Goal: Task Accomplishment & Management: Complete application form

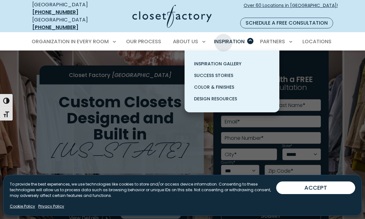
click at [224, 38] on span "Inspiration" at bounding box center [229, 41] width 31 height 7
click at [209, 61] on span "Inspiration Gallery" at bounding box center [217, 64] width 47 height 6
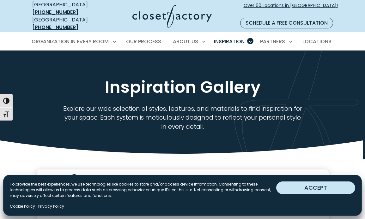
click at [305, 184] on button "ACCEPT" at bounding box center [315, 187] width 79 height 13
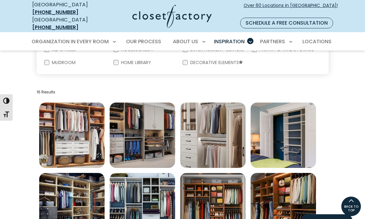
scroll to position [175, 0]
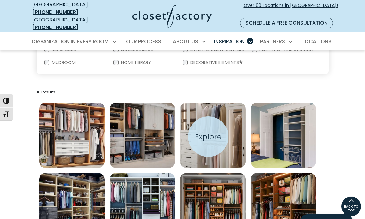
click at [208, 137] on img "Open inspiration gallery to preview enlarged image" at bounding box center [212, 135] width 65 height 65
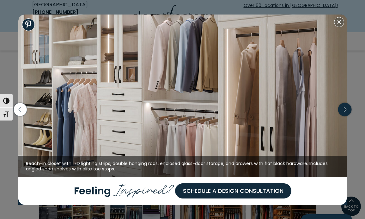
click at [344, 110] on icon "button" at bounding box center [344, 109] width 13 height 13
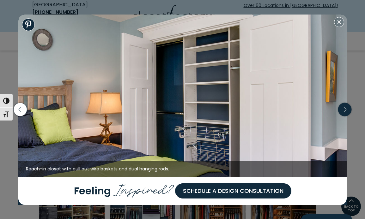
click at [343, 110] on icon "button" at bounding box center [344, 109] width 13 height 13
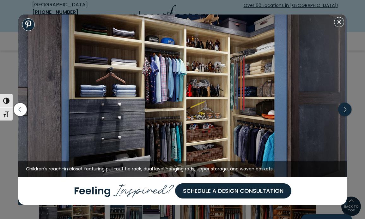
click at [343, 110] on icon "button" at bounding box center [344, 109] width 13 height 13
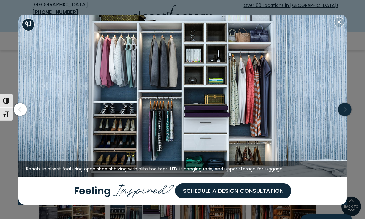
click at [343, 110] on icon "button" at bounding box center [344, 109] width 13 height 13
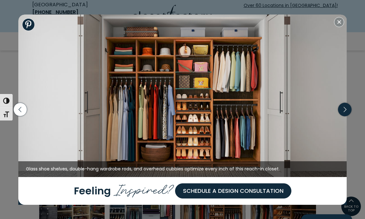
click at [343, 110] on icon "button" at bounding box center [344, 109] width 13 height 13
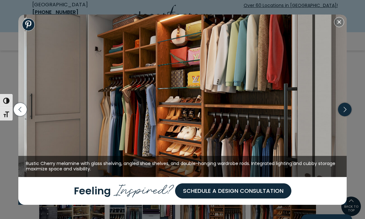
click at [343, 110] on icon "button" at bounding box center [344, 109] width 13 height 13
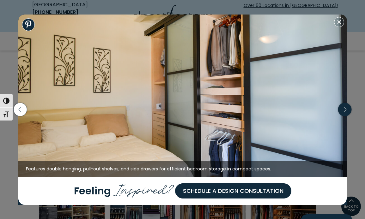
click at [343, 110] on icon "button" at bounding box center [344, 109] width 13 height 13
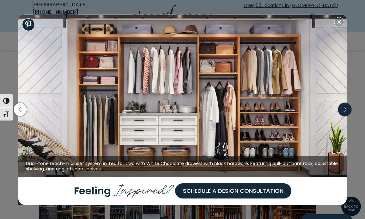
click at [343, 110] on icon "button" at bounding box center [344, 109] width 13 height 13
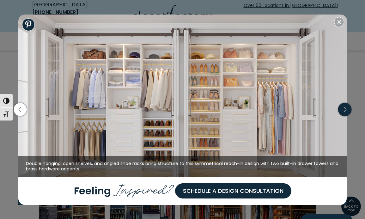
click at [343, 110] on icon "button" at bounding box center [344, 109] width 13 height 13
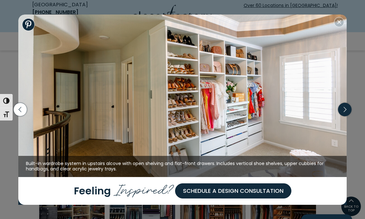
click at [343, 110] on icon "button" at bounding box center [344, 109] width 13 height 13
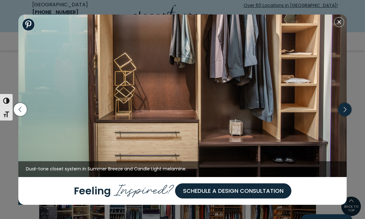
click at [343, 110] on icon "button" at bounding box center [344, 109] width 13 height 13
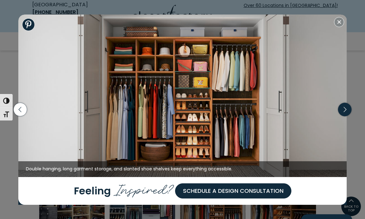
click at [343, 110] on icon "button" at bounding box center [344, 109] width 13 height 13
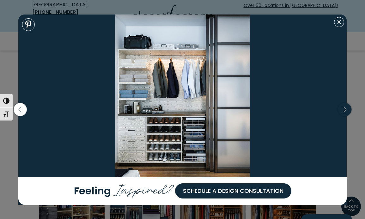
click at [343, 110] on icon "button" at bounding box center [344, 109] width 13 height 13
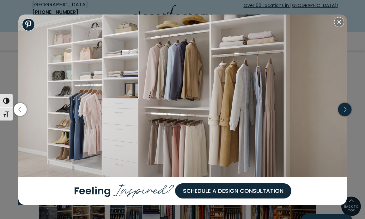
click at [343, 110] on icon "button" at bounding box center [344, 109] width 13 height 13
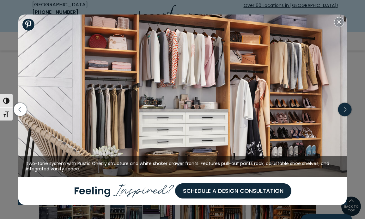
click at [343, 110] on icon "button" at bounding box center [344, 109] width 13 height 13
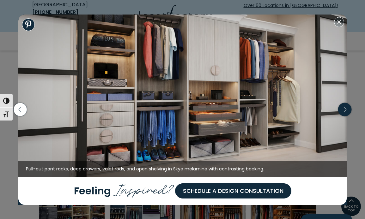
click at [343, 110] on icon "button" at bounding box center [344, 109] width 13 height 13
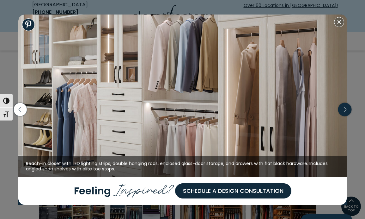
click at [343, 110] on icon "button" at bounding box center [344, 109] width 13 height 13
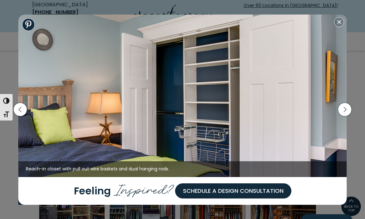
click at [171, 94] on img at bounding box center [182, 96] width 328 height 163
click at [340, 22] on button "Close modal" at bounding box center [339, 22] width 10 height 10
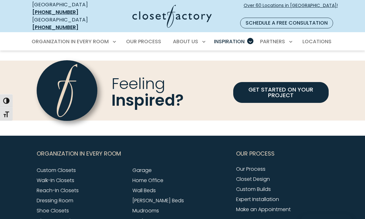
scroll to position [534, 0]
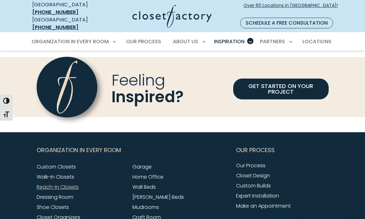
click at [69, 183] on link "Reach-In Closets" at bounding box center [58, 186] width 42 height 7
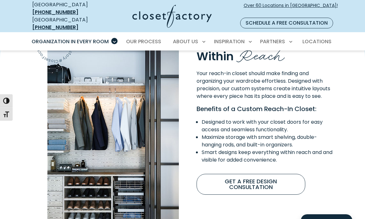
scroll to position [426, 0]
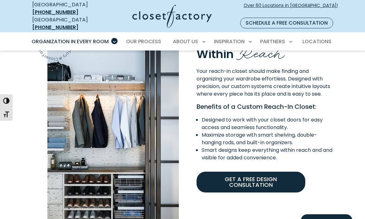
click at [242, 172] on link "Get A Free Design Consultation" at bounding box center [250, 182] width 109 height 21
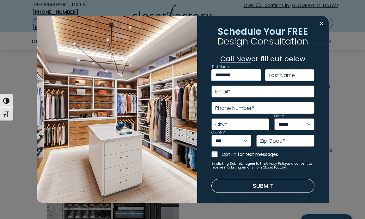
type input "********"
type input "******"
type input "**********"
click at [252, 109] on span "*" at bounding box center [252, 107] width 3 height 7
click at [252, 109] on input "Phone Number *" at bounding box center [262, 108] width 103 height 12
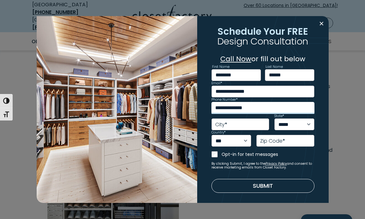
type input "**********"
type input "******"
select select "**"
click at [271, 144] on label "Zip Code *" at bounding box center [272, 141] width 25 height 5
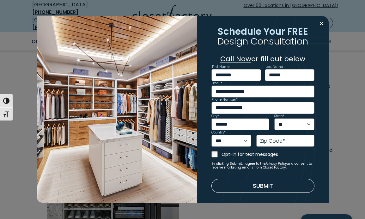
click at [271, 144] on input "Zip Code *" at bounding box center [285, 141] width 58 height 12
type input "*****"
click at [235, 174] on form "**********" at bounding box center [262, 131] width 103 height 124
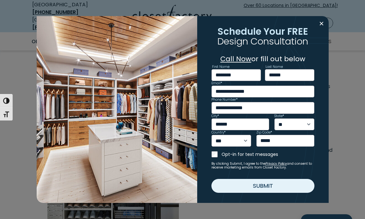
click at [257, 187] on button "Submit" at bounding box center [262, 186] width 103 height 14
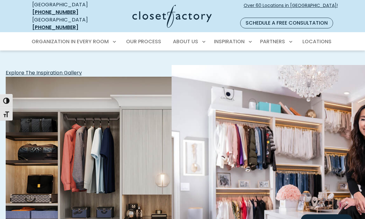
scroll to position [265, 0]
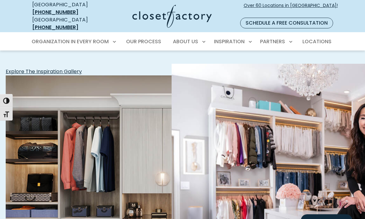
click at [274, 124] on img "Featured Images" at bounding box center [336, 193] width 330 height 260
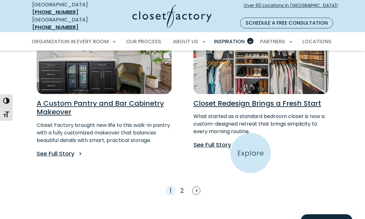
scroll to position [486, 0]
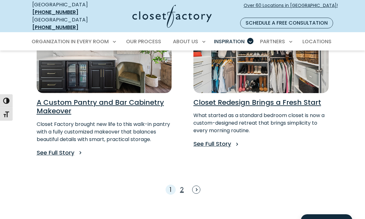
click at [181, 185] on link "2" at bounding box center [182, 189] width 4 height 9
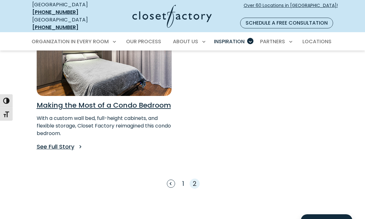
scroll to position [170, 0]
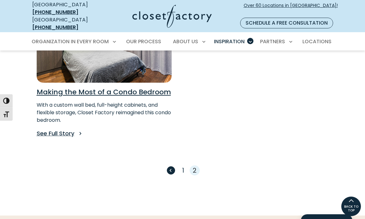
click at [172, 166] on span "Previous" at bounding box center [171, 170] width 8 height 8
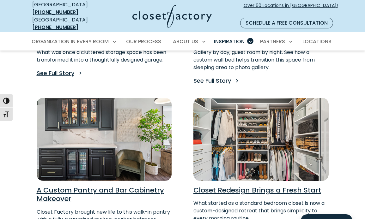
scroll to position [406, 0]
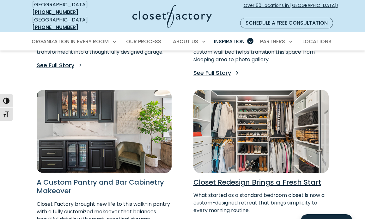
click at [111, 178] on h3 "A Custom Pantry and Bar Cabinetry Makeover" at bounding box center [104, 186] width 135 height 17
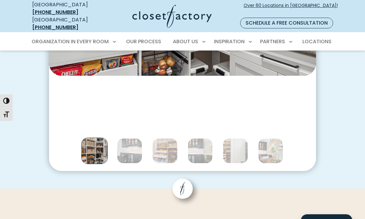
scroll to position [718, 0]
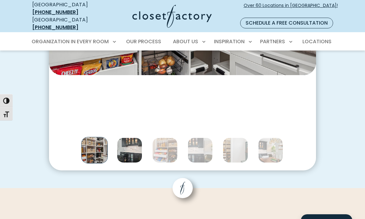
click at [126, 144] on img "Thumbnail Gallery" at bounding box center [129, 150] width 25 height 25
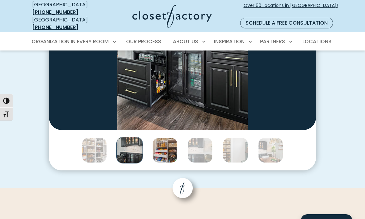
click at [159, 140] on img "Thumbnail Gallery" at bounding box center [164, 150] width 25 height 25
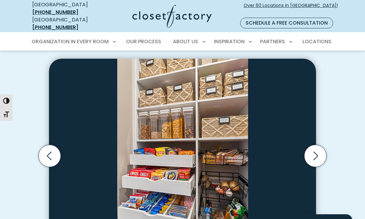
scroll to position [616, 0]
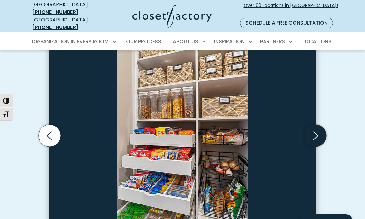
click at [316, 125] on icon "Next slide" at bounding box center [315, 136] width 22 height 22
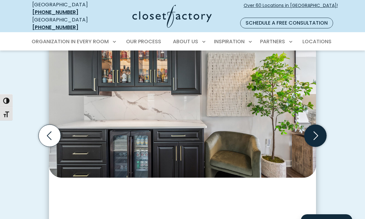
click at [316, 125] on icon "Next slide" at bounding box center [315, 136] width 22 height 22
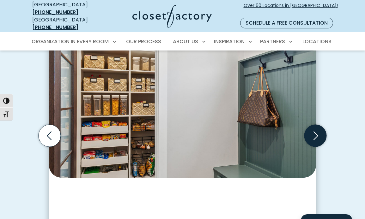
click at [316, 125] on icon "Next slide" at bounding box center [315, 136] width 22 height 22
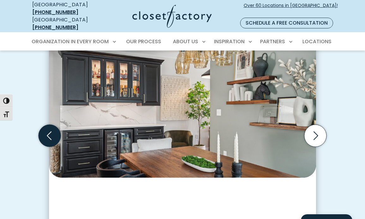
click at [52, 125] on icon "Previous slide" at bounding box center [50, 136] width 22 height 22
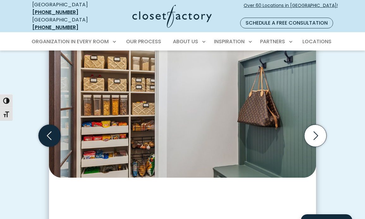
click at [52, 125] on icon "Previous slide" at bounding box center [50, 136] width 22 height 22
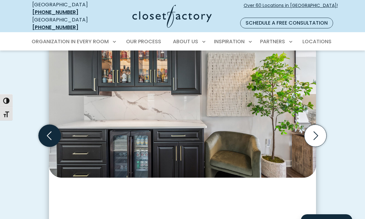
click at [52, 125] on icon "Previous slide" at bounding box center [50, 136] width 22 height 22
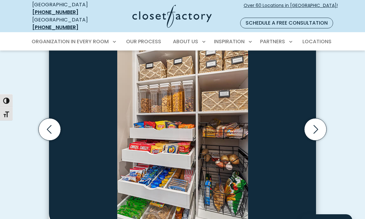
scroll to position [621, 0]
